Goal: Transaction & Acquisition: Purchase product/service

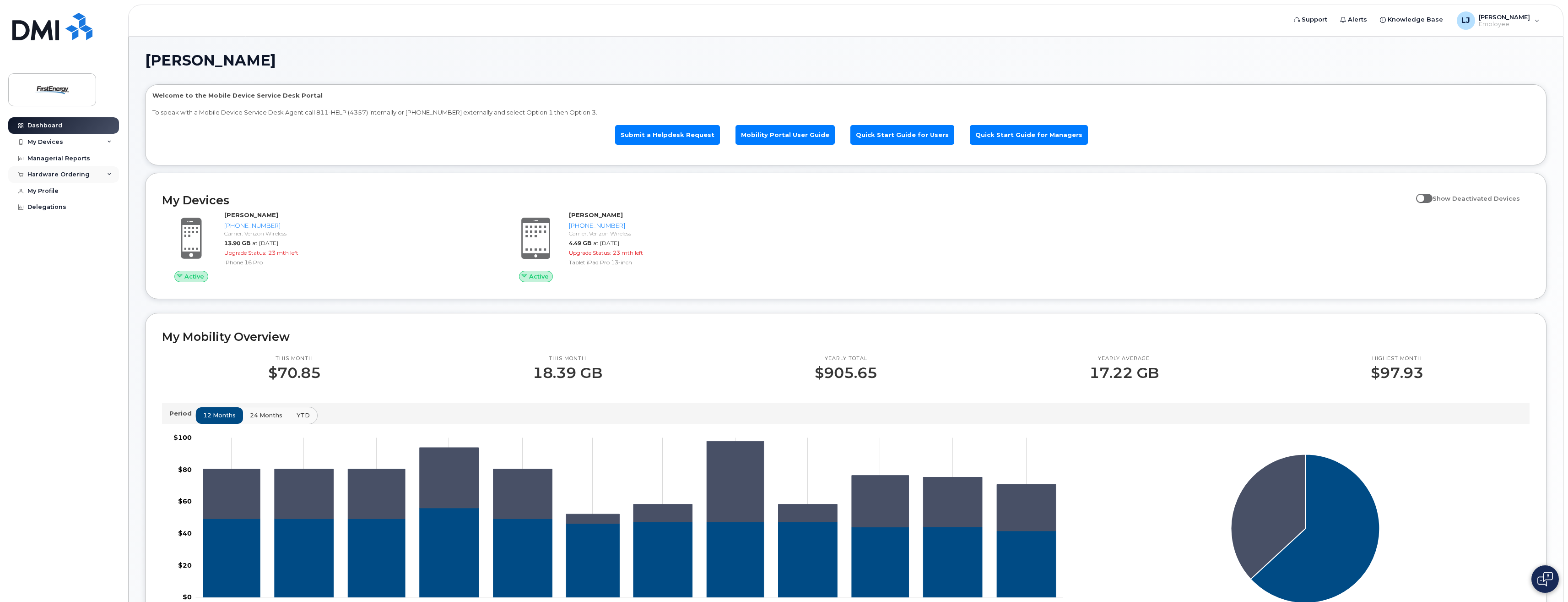
click at [79, 172] on div "Hardware Ordering" at bounding box center [59, 175] width 63 height 7
click at [61, 206] on div "New Order" at bounding box center [49, 208] width 35 height 8
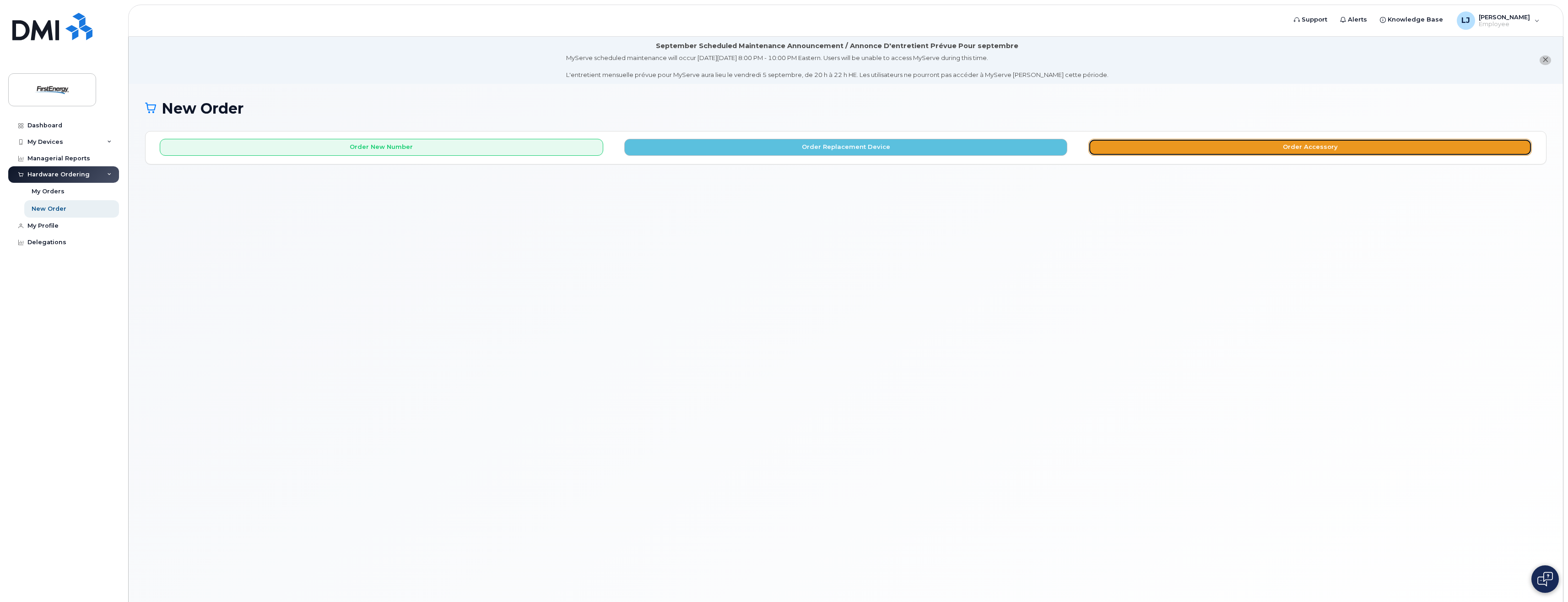
click at [1334, 146] on button "Order Accessory" at bounding box center [1310, 147] width 444 height 17
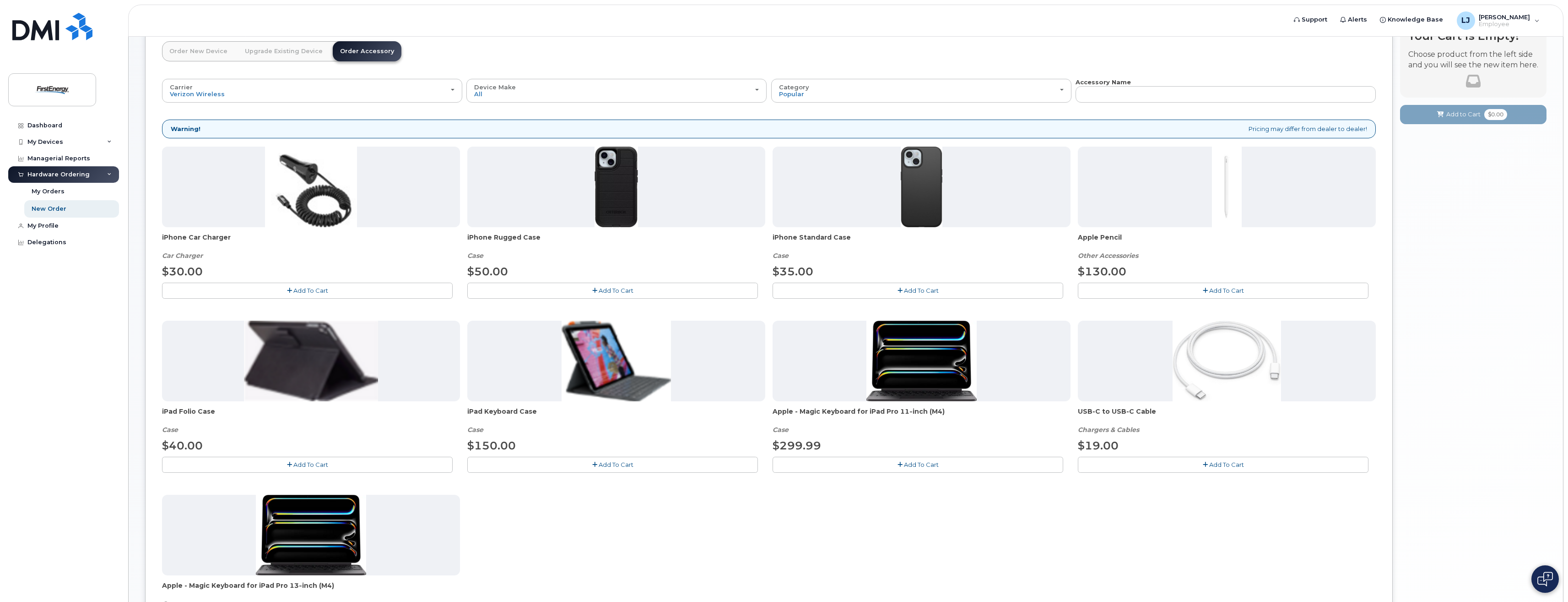
scroll to position [105, 0]
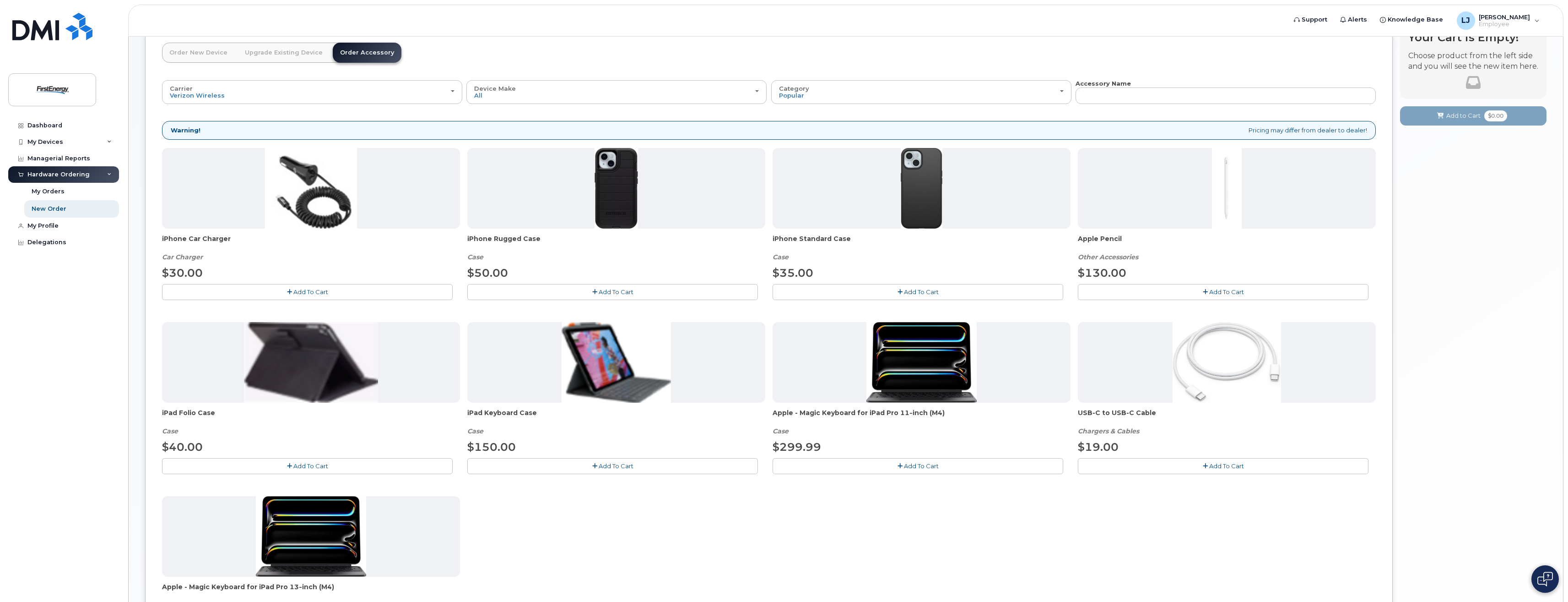
click at [1228, 469] on span "Add To Cart" at bounding box center [1227, 466] width 35 height 7
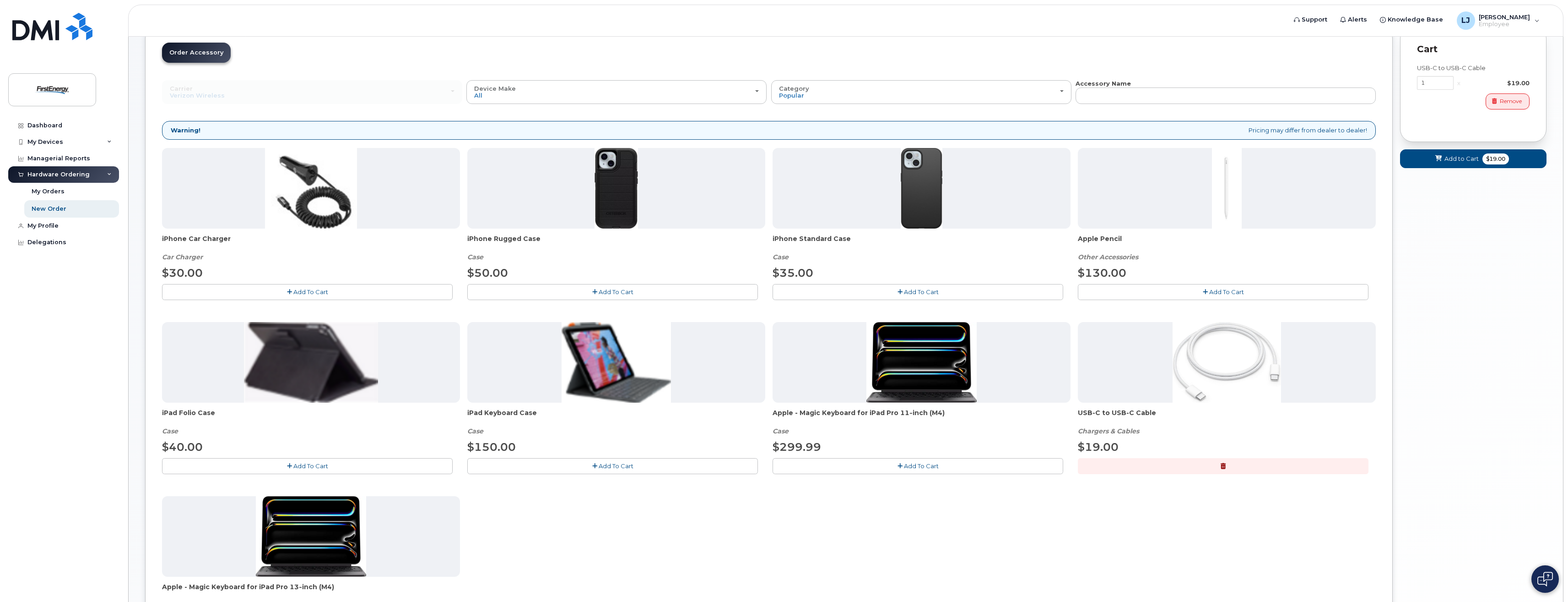
click at [1238, 293] on span "Add To Cart" at bounding box center [1227, 292] width 35 height 7
click at [1234, 463] on button "button" at bounding box center [1223, 465] width 291 height 16
click at [1218, 467] on span "Add To Cart" at bounding box center [1227, 466] width 35 height 7
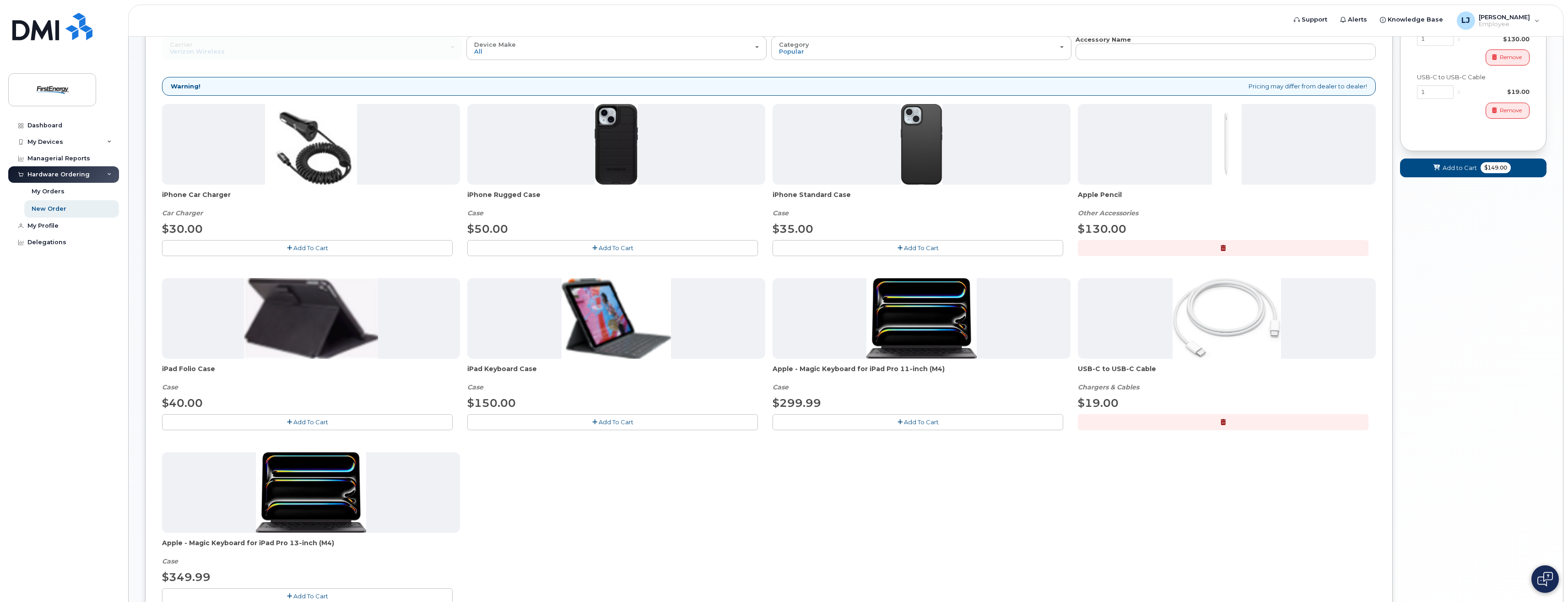
scroll to position [151, 0]
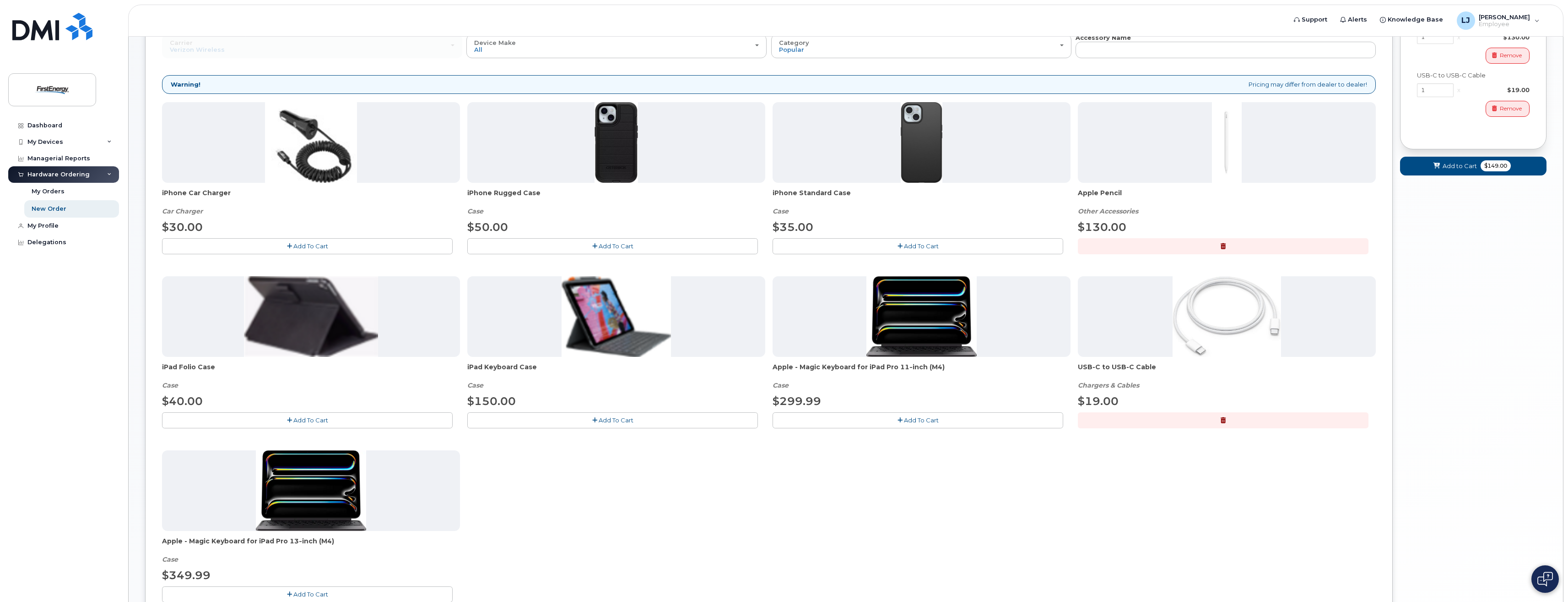
click at [1105, 193] on span "Apple Pencil" at bounding box center [1227, 197] width 298 height 18
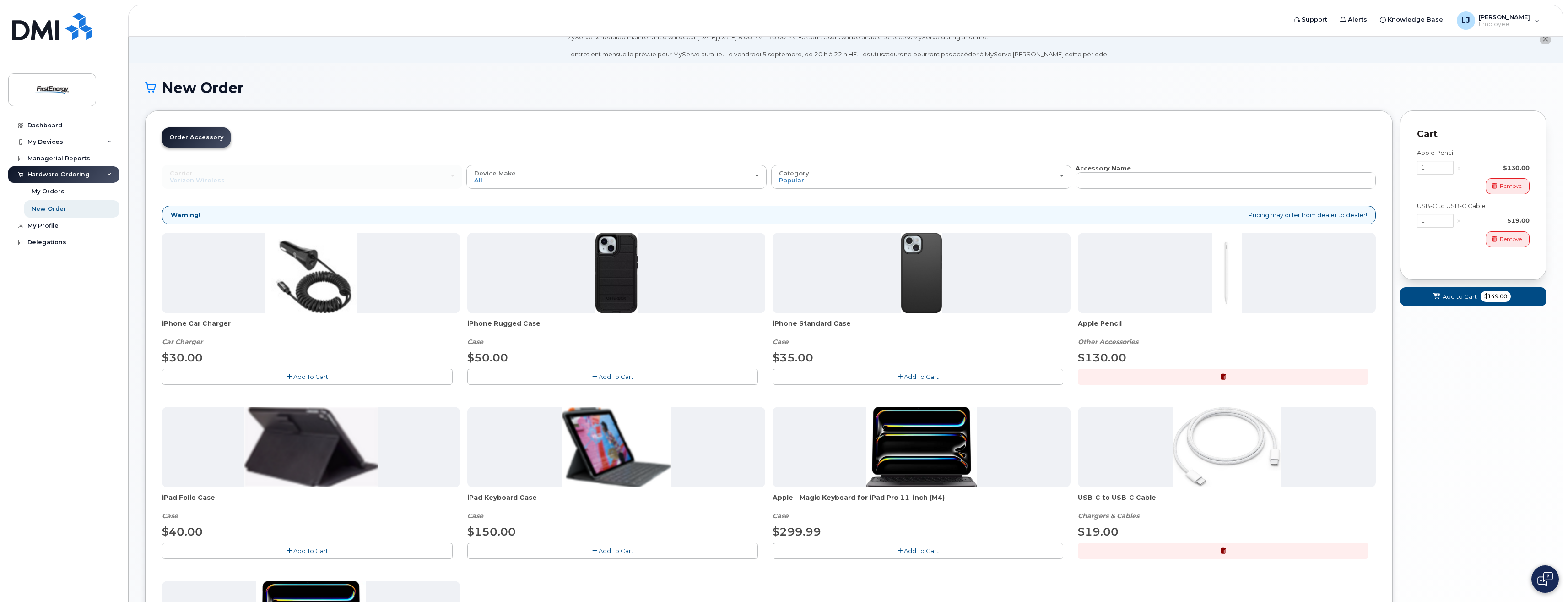
scroll to position [14, 0]
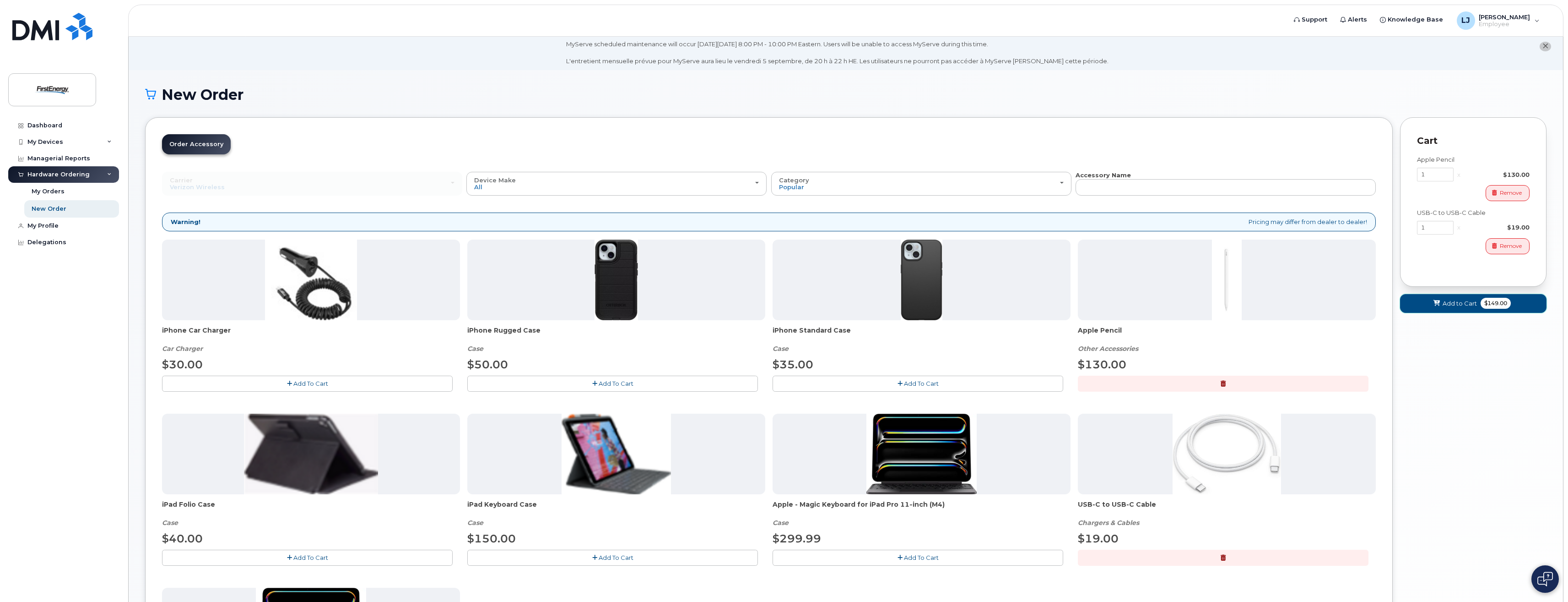
click at [1465, 306] on span "Add to Cart" at bounding box center [1459, 303] width 34 height 8
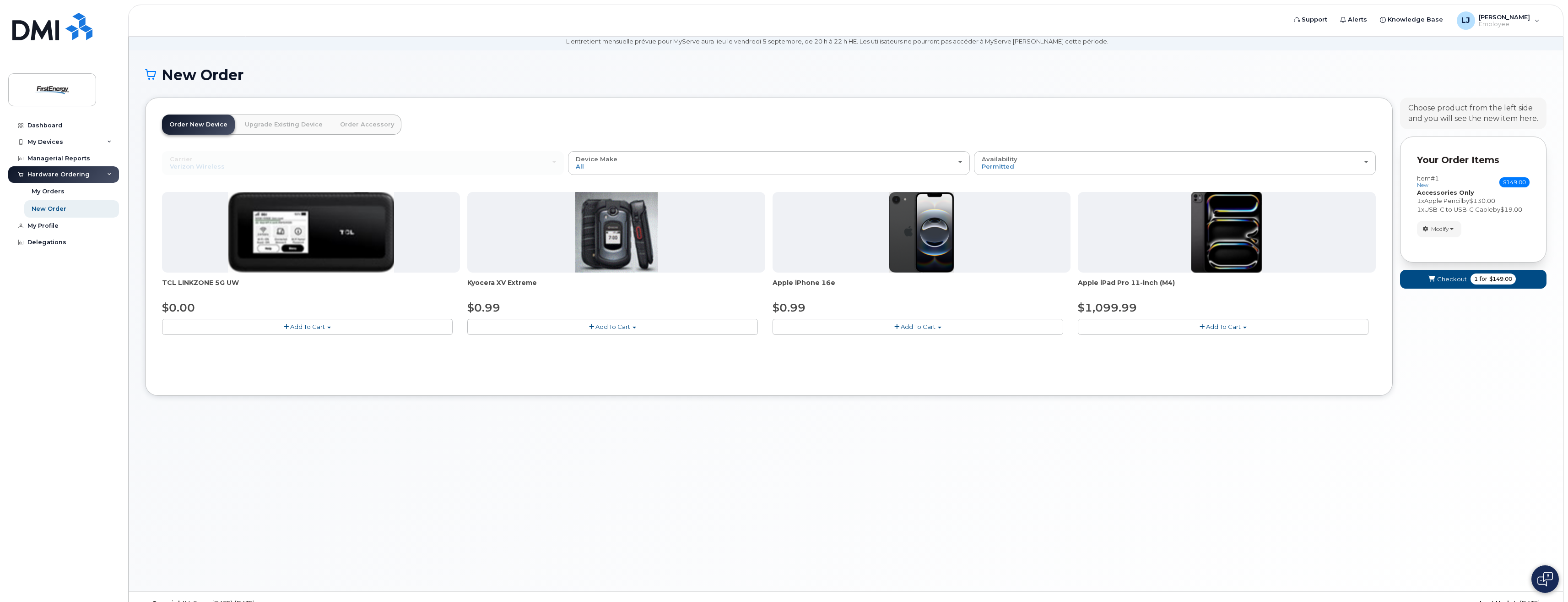
scroll to position [52, 0]
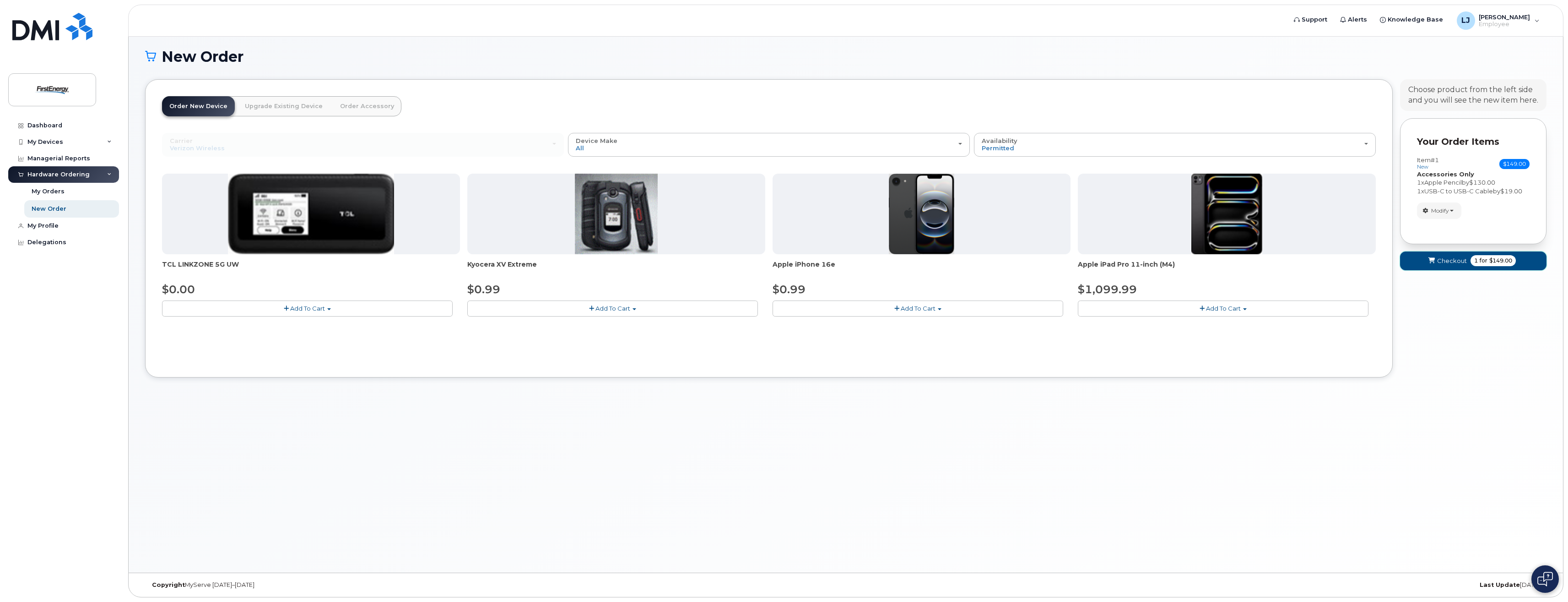
click at [1463, 260] on span "Checkout" at bounding box center [1452, 260] width 29 height 8
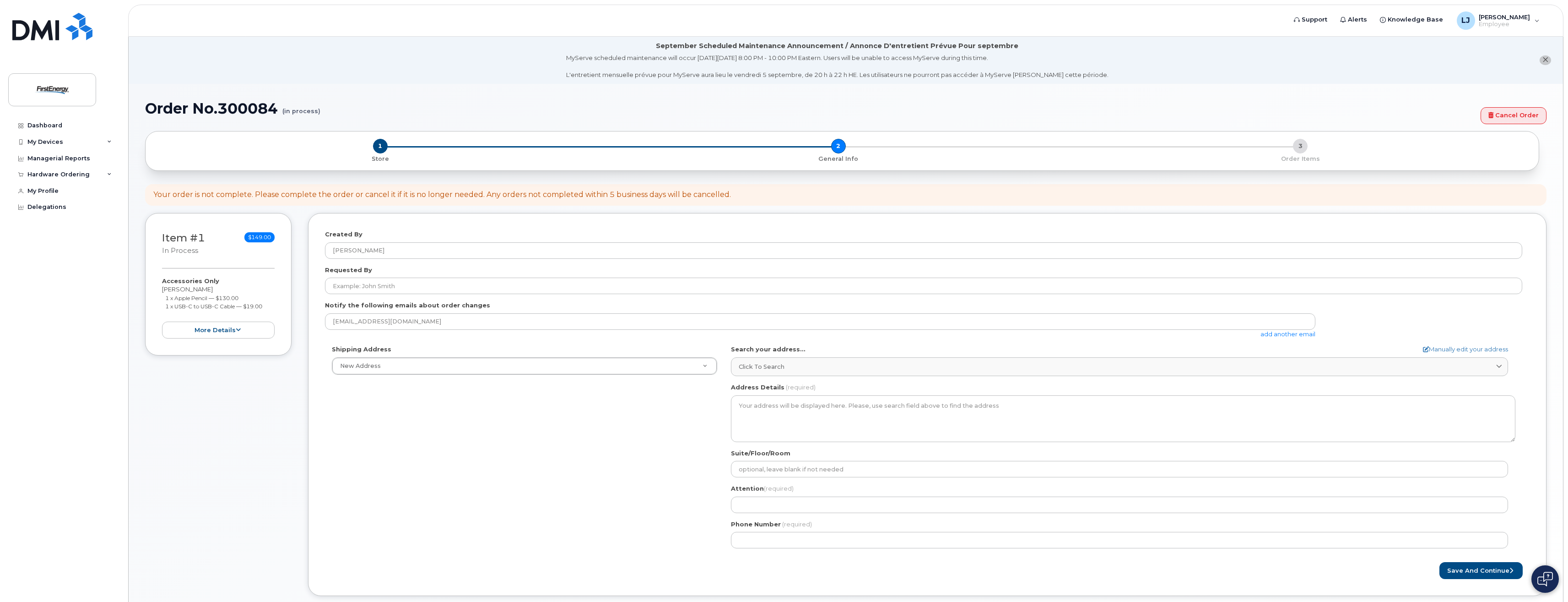
click at [497, 376] on div "Shipping Address New Address New Address 341 White Pond Dr AB Search your addre…" at bounding box center [923, 450] width 1197 height 210
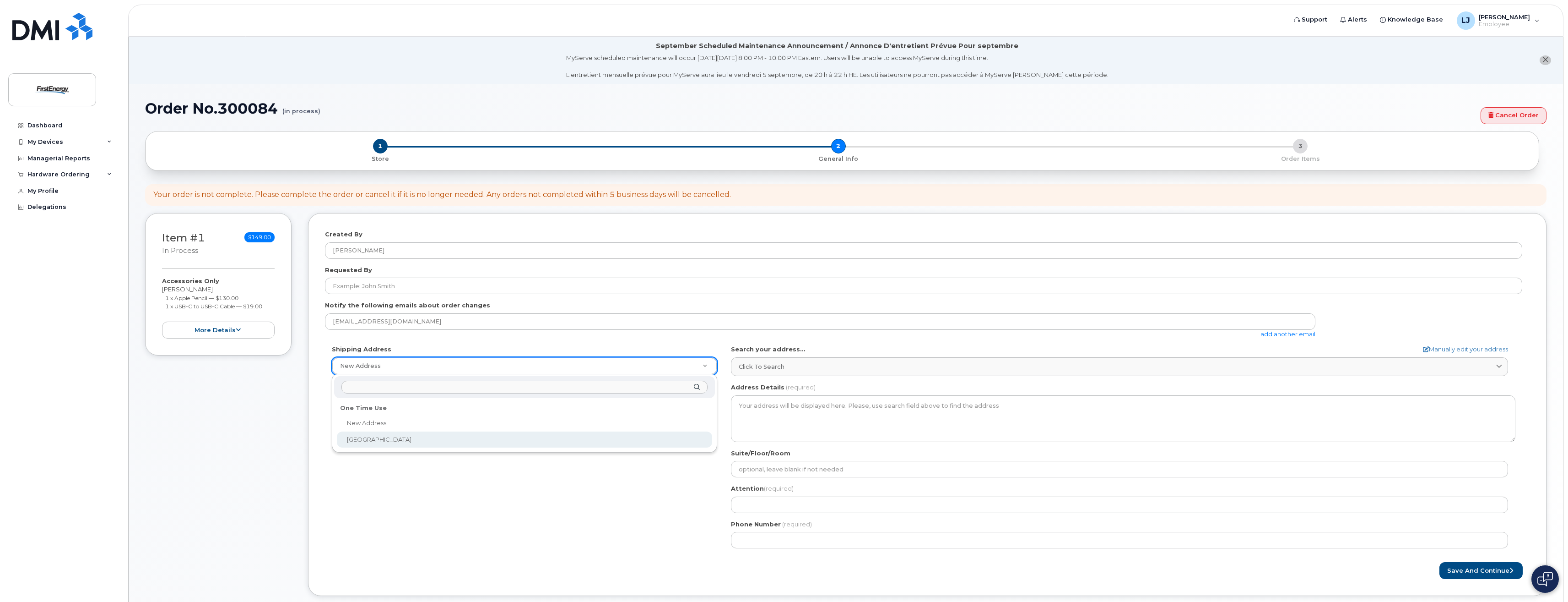
select select "341 White Pond Dr"
type textarea "341 White Pond Dr AKRON OH 44320-1119 UNITED STATES"
type input "FE Headquarters - Building C2"
type input "[PERSON_NAME]"
type input "3306060682"
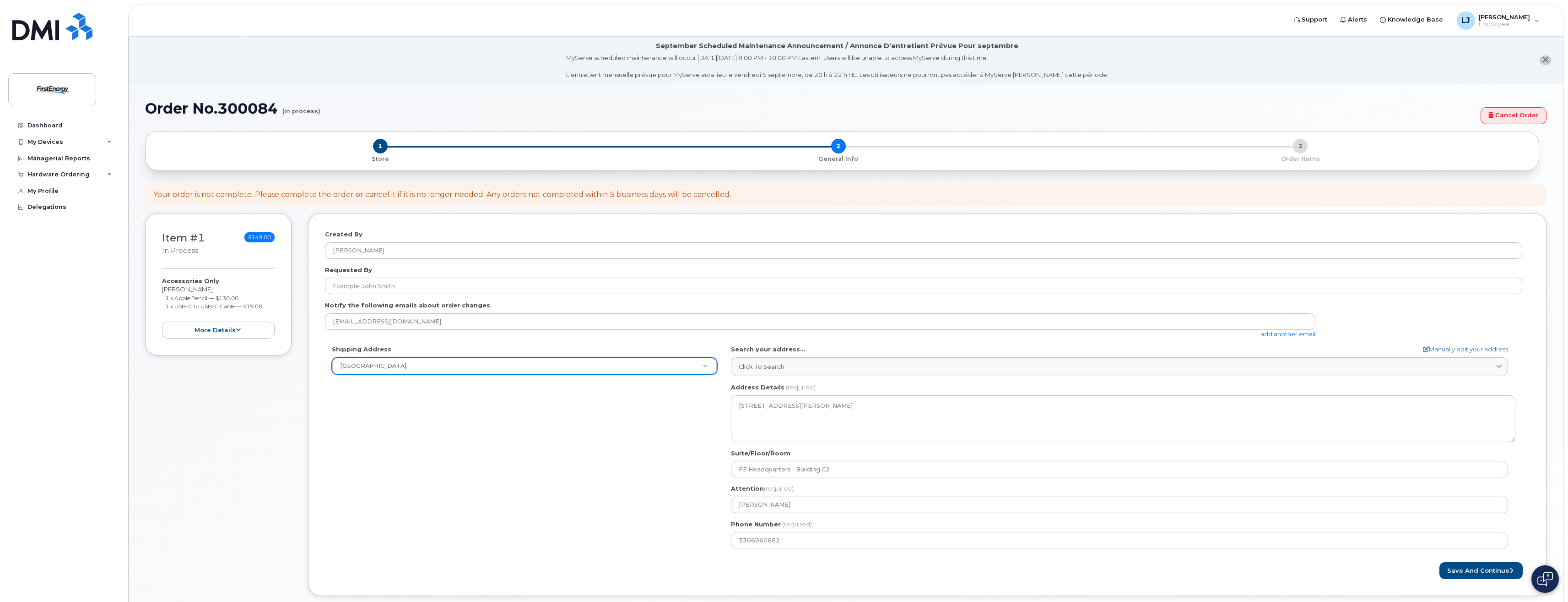
click at [480, 457] on div "Shipping Address 341 White Pond Dr New Address 341 White Pond Dr OH Akron Searc…" at bounding box center [923, 450] width 1197 height 210
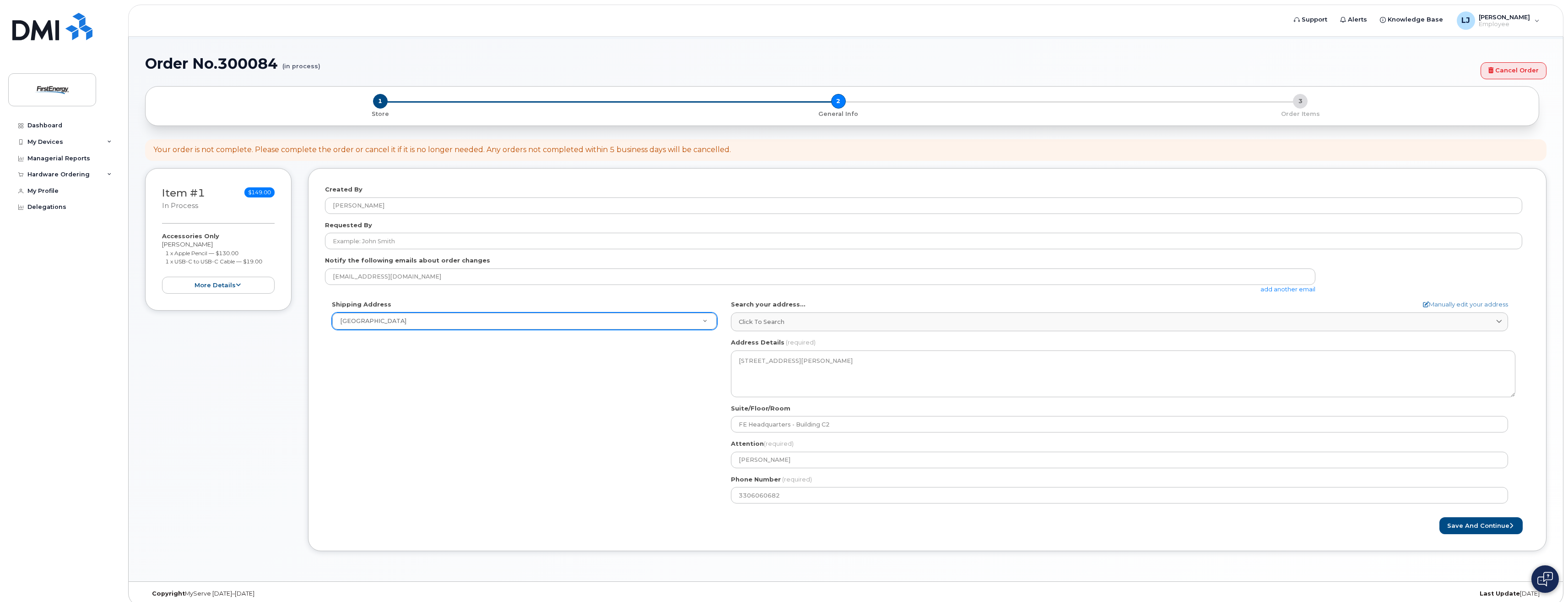
scroll to position [53, 0]
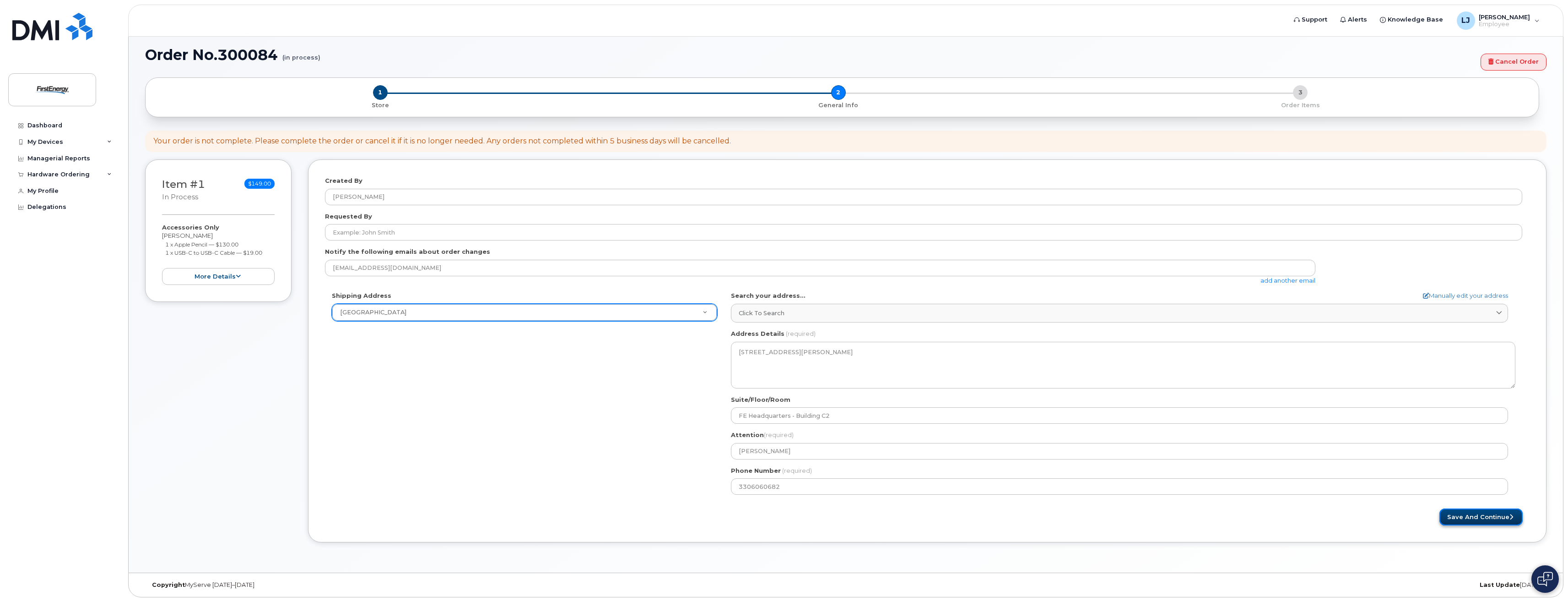
click at [1488, 520] on button "Save and Continue" at bounding box center [1481, 516] width 84 height 17
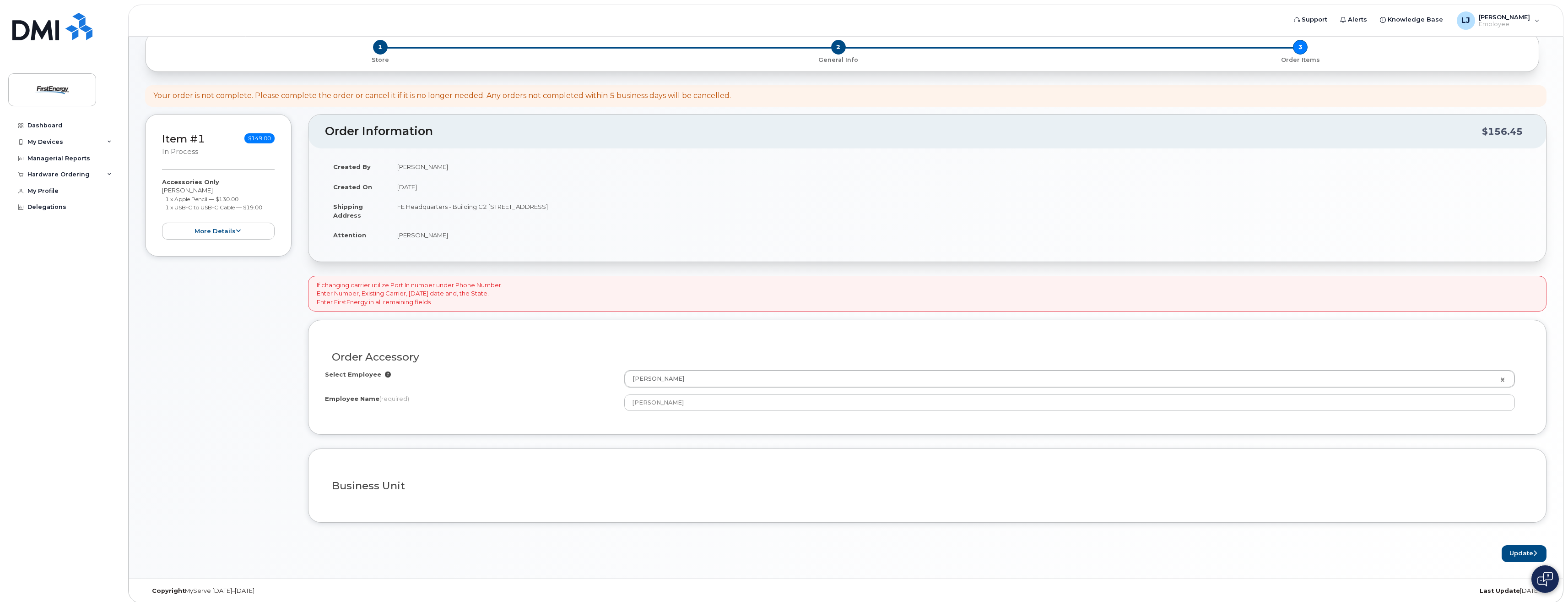
scroll to position [105, 0]
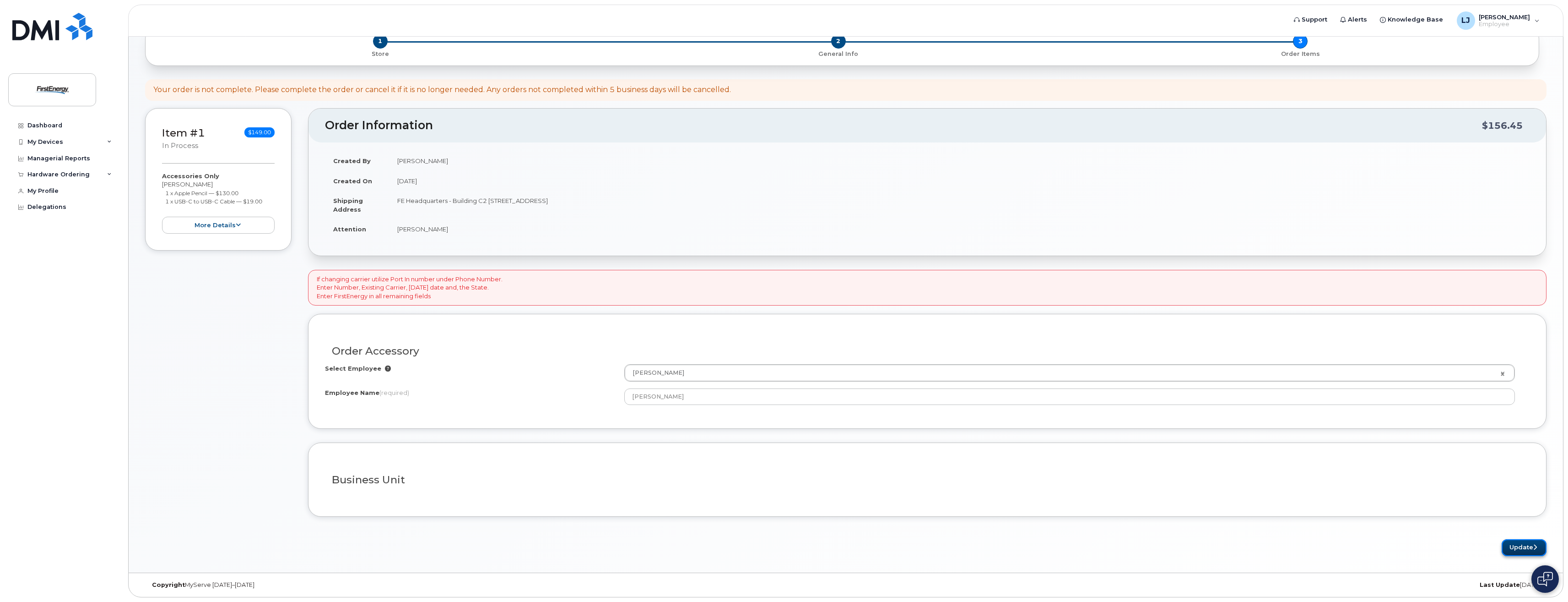
click at [1521, 547] on button "Update" at bounding box center [1524, 547] width 45 height 17
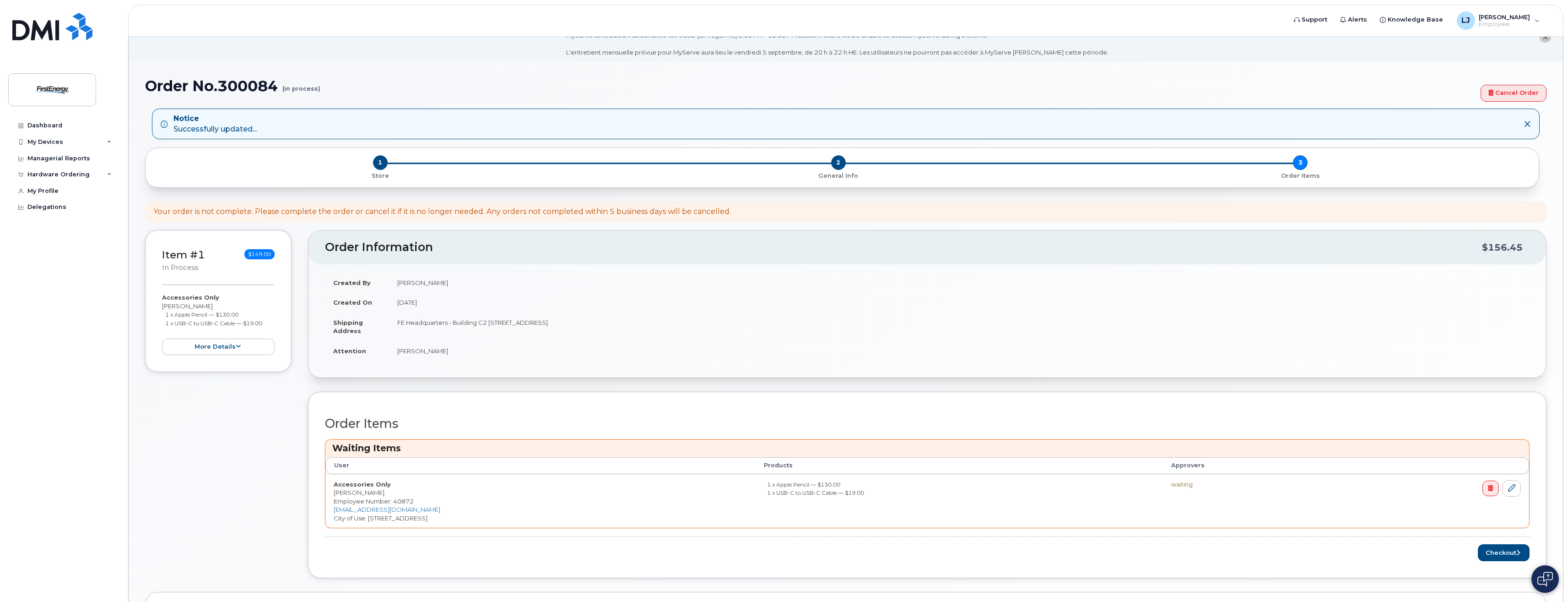
scroll to position [58, 0]
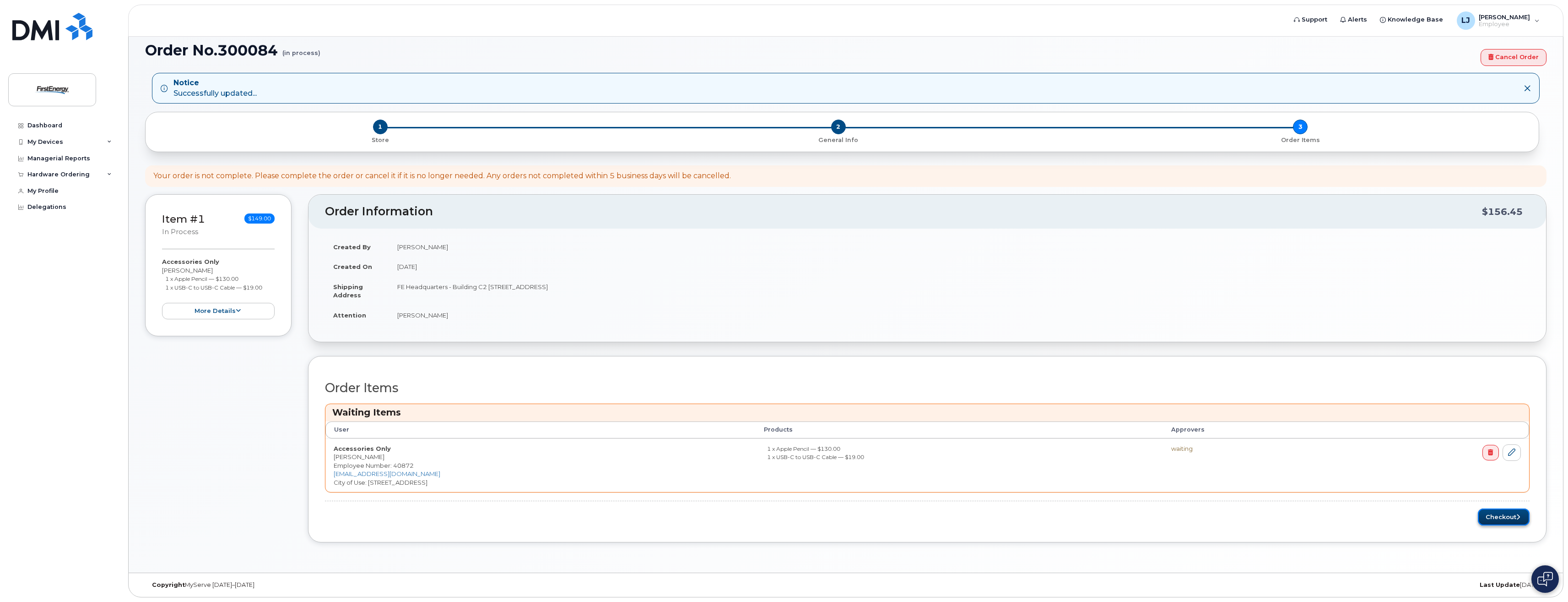
click at [1500, 517] on button "Checkout" at bounding box center [1504, 516] width 52 height 17
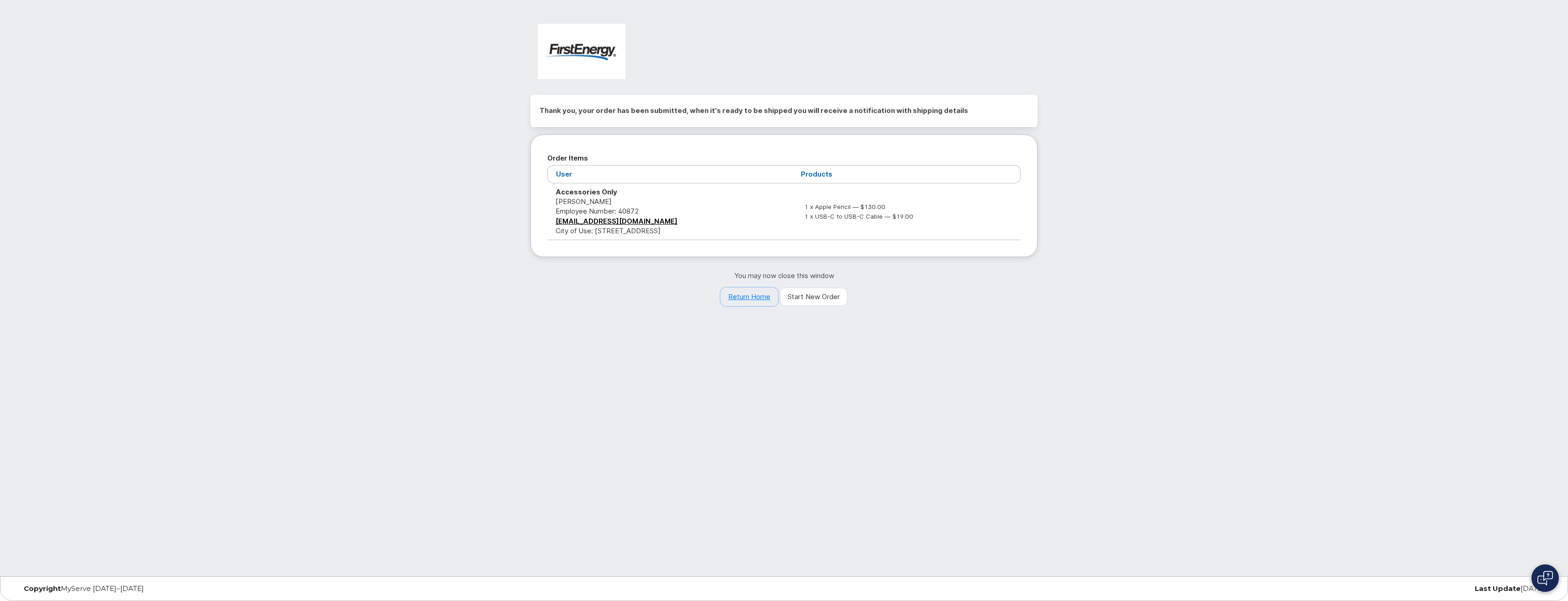
click at [758, 299] on link "Return Home" at bounding box center [749, 297] width 58 height 18
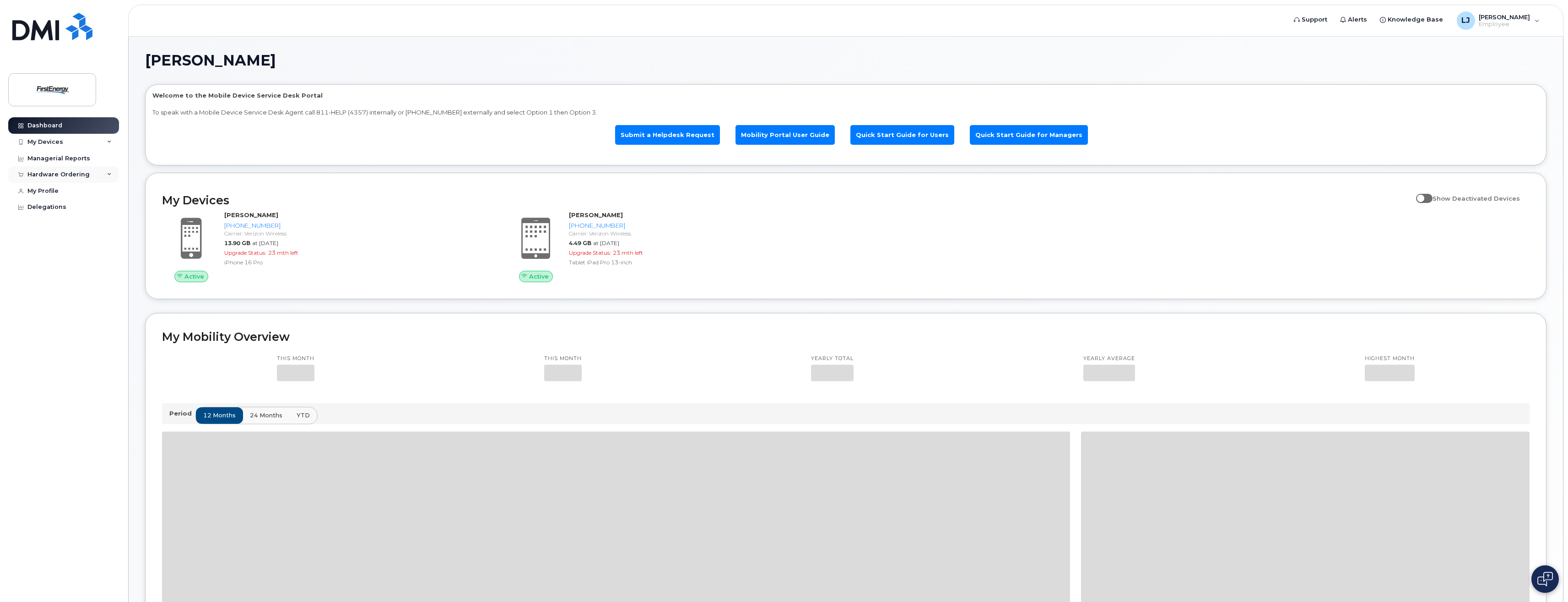
click at [67, 176] on div "Hardware Ordering" at bounding box center [59, 175] width 63 height 7
click at [65, 191] on link "My Orders" at bounding box center [71, 191] width 95 height 17
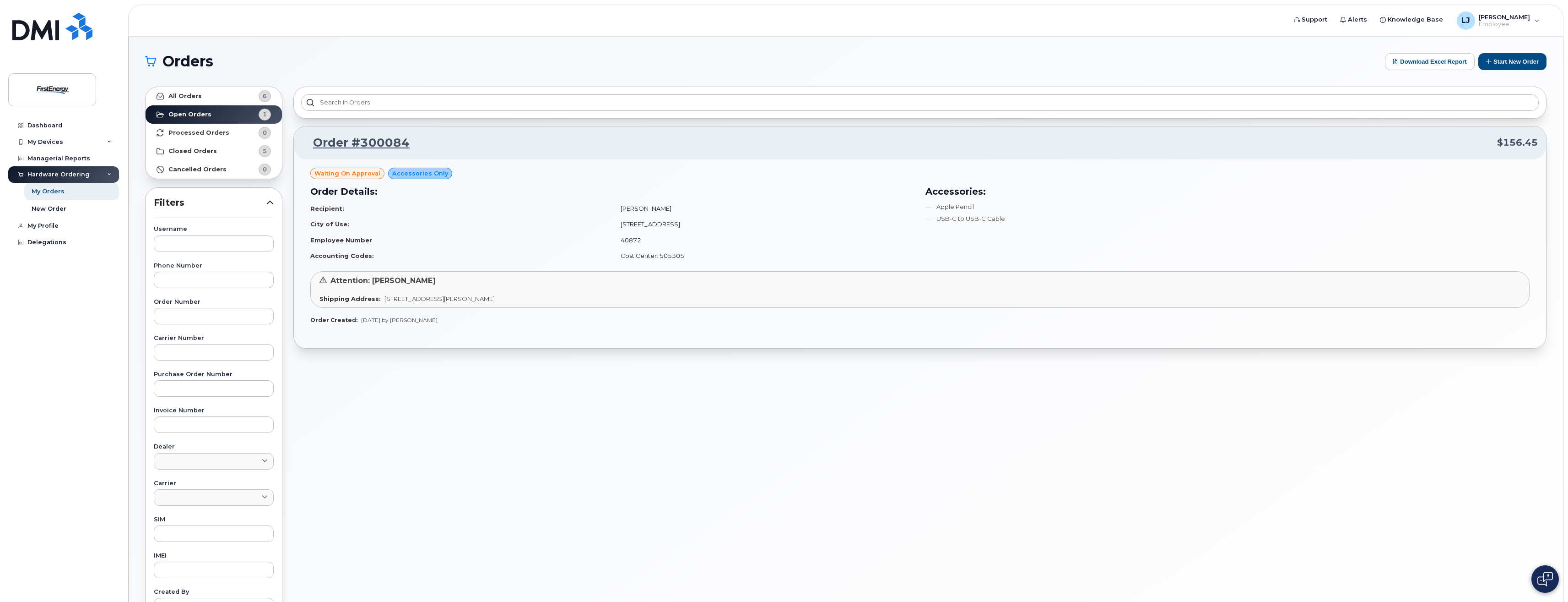
click at [707, 413] on div "Order #300084 $156.45 Waiting On Approval Accessories Only Order Details: Recip…" at bounding box center [920, 402] width 1264 height 643
